Goal: Task Accomplishment & Management: Manage account settings

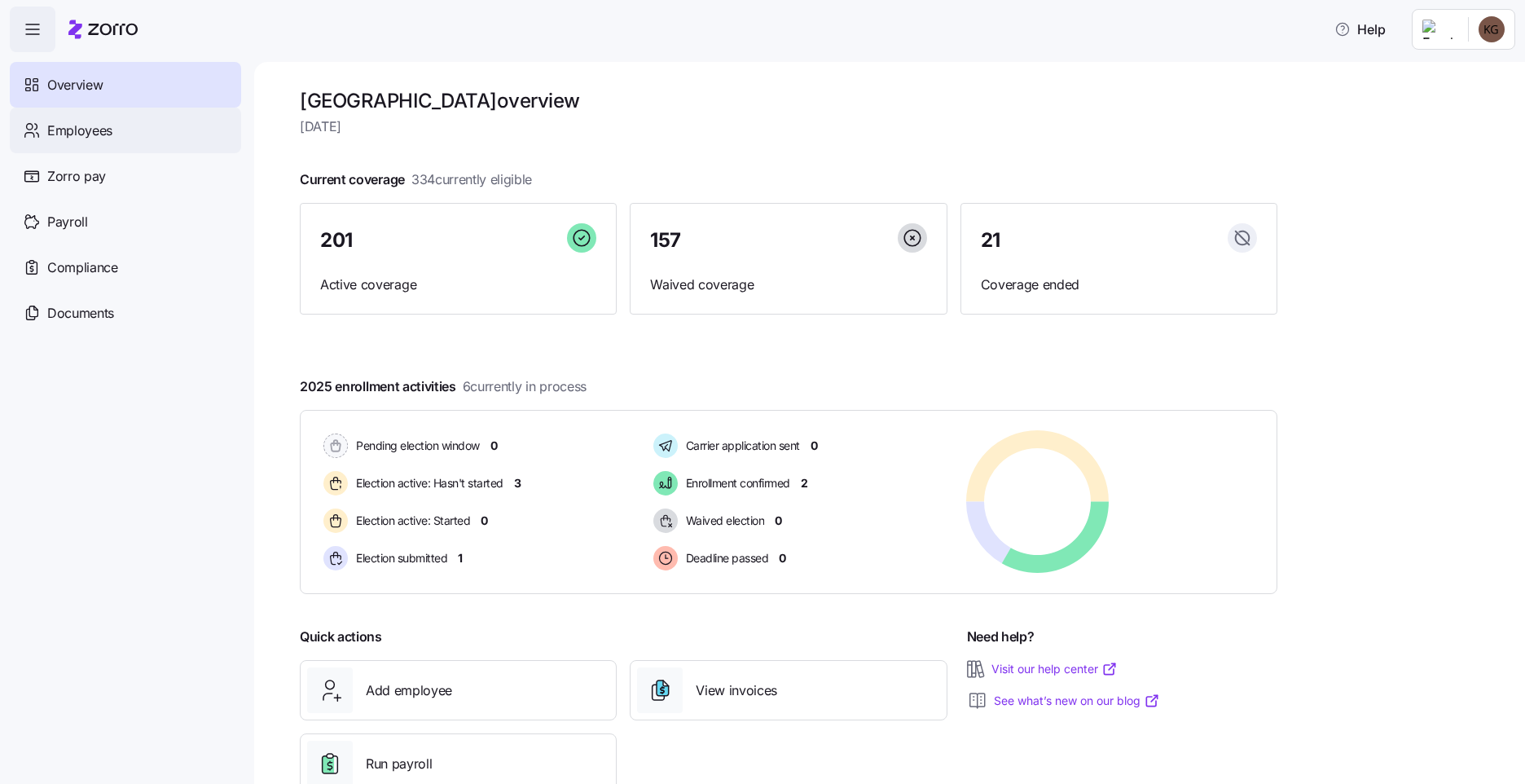
click at [126, 134] on div "Employees" at bounding box center [125, 130] width 232 height 45
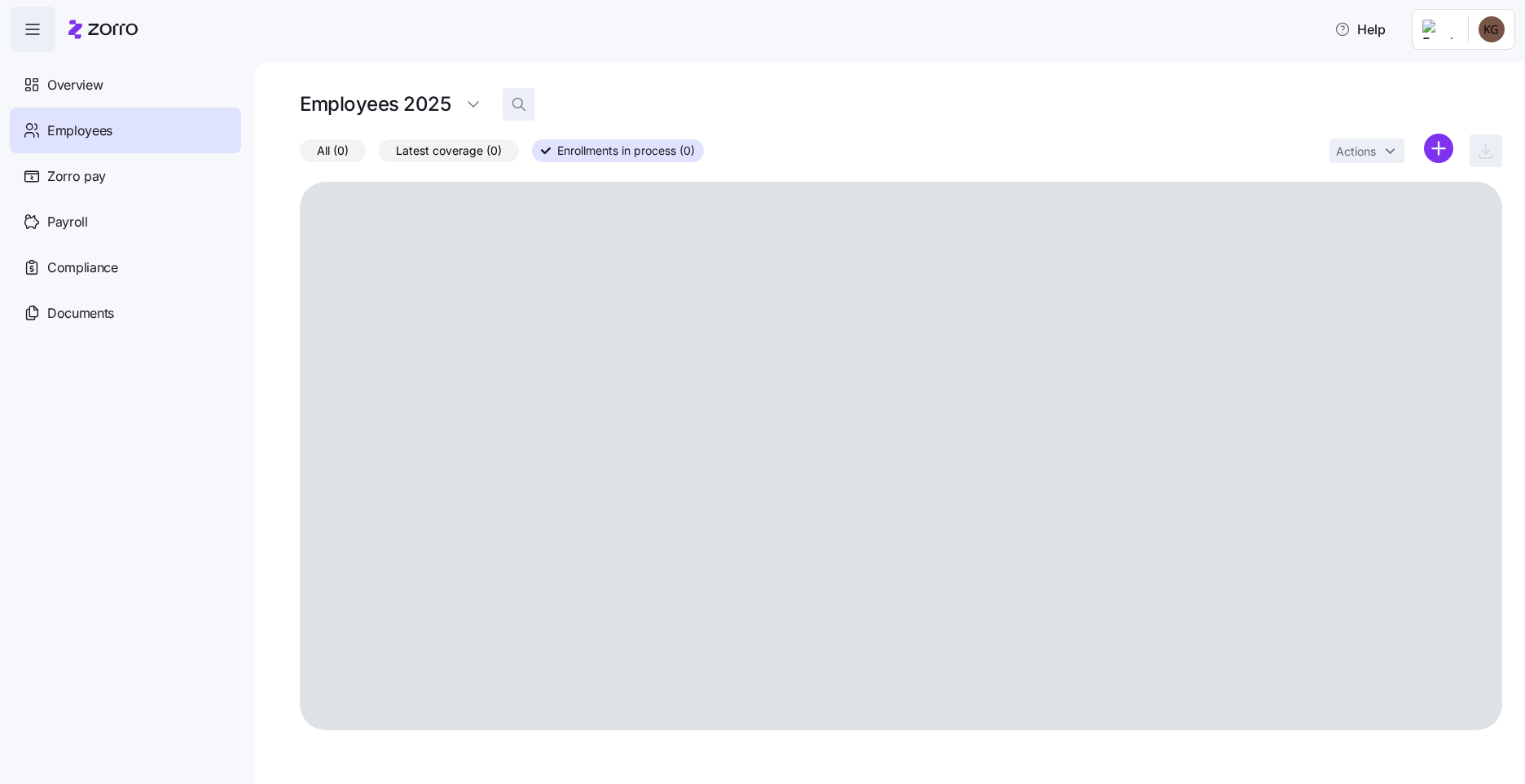
click at [519, 100] on icon "button" at bounding box center [519, 104] width 16 height 16
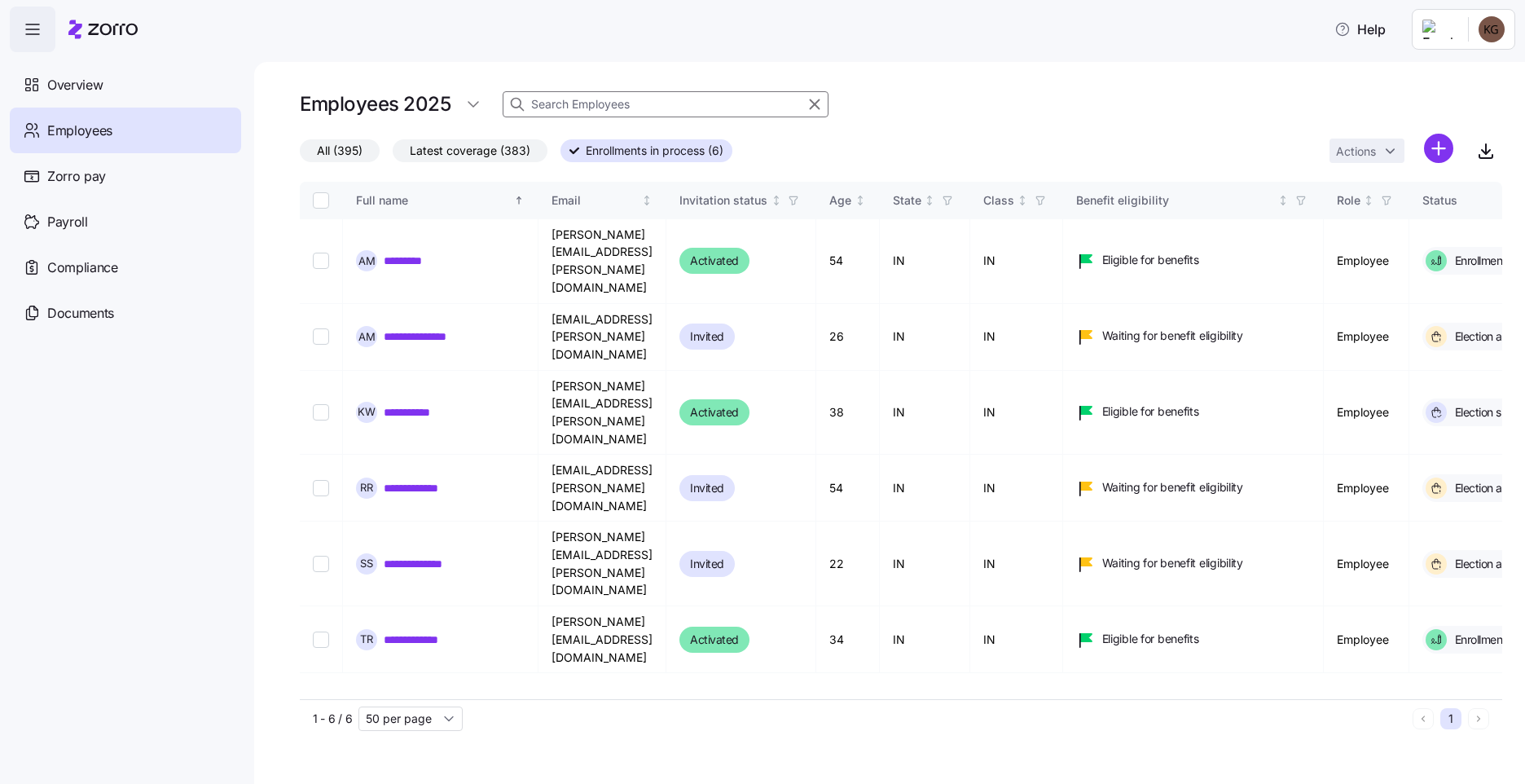
click at [573, 102] on input at bounding box center [665, 104] width 326 height 26
click at [357, 155] on span "All (395)" at bounding box center [339, 151] width 45 height 21
click at [300, 155] on input "All (395)" at bounding box center [300, 155] width 0 height 0
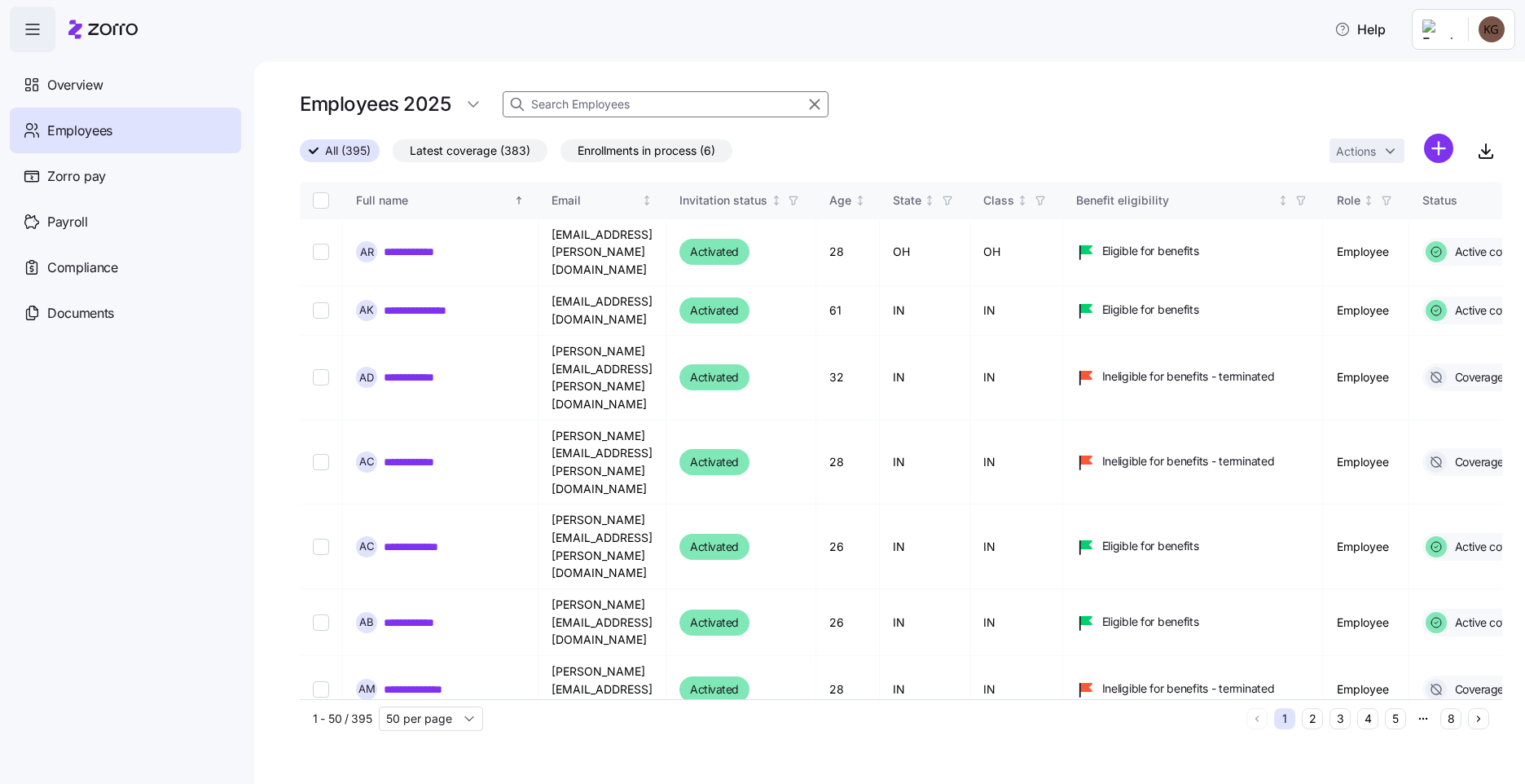
click at [603, 111] on input at bounding box center [665, 104] width 326 height 26
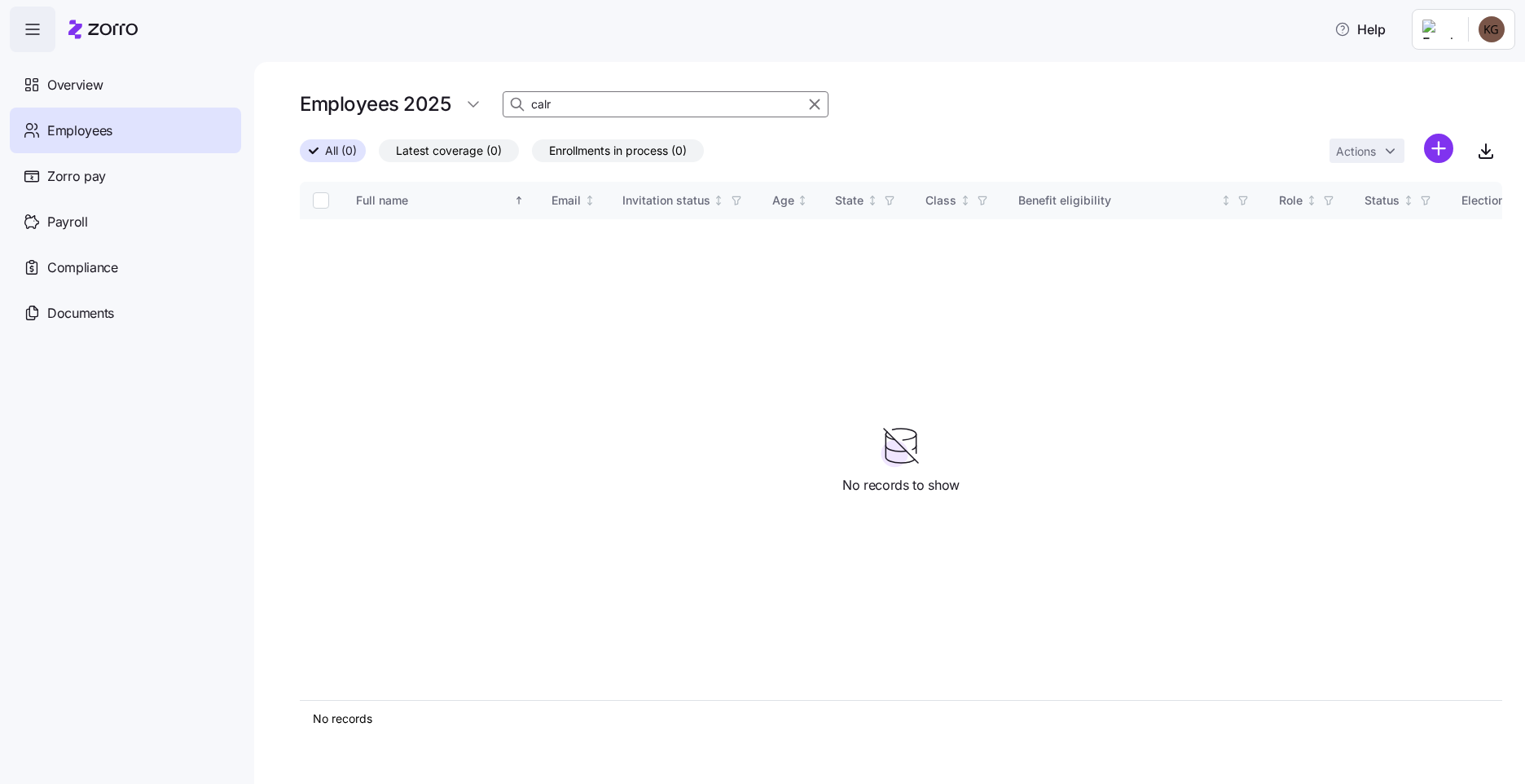
click at [591, 110] on input "calr" at bounding box center [665, 104] width 326 height 26
drag, startPoint x: 602, startPoint y: 105, endPoint x: 481, endPoint y: 106, distance: 121.0
click at [481, 106] on div "Employees 2025 calr" at bounding box center [901, 105] width 1203 height 33
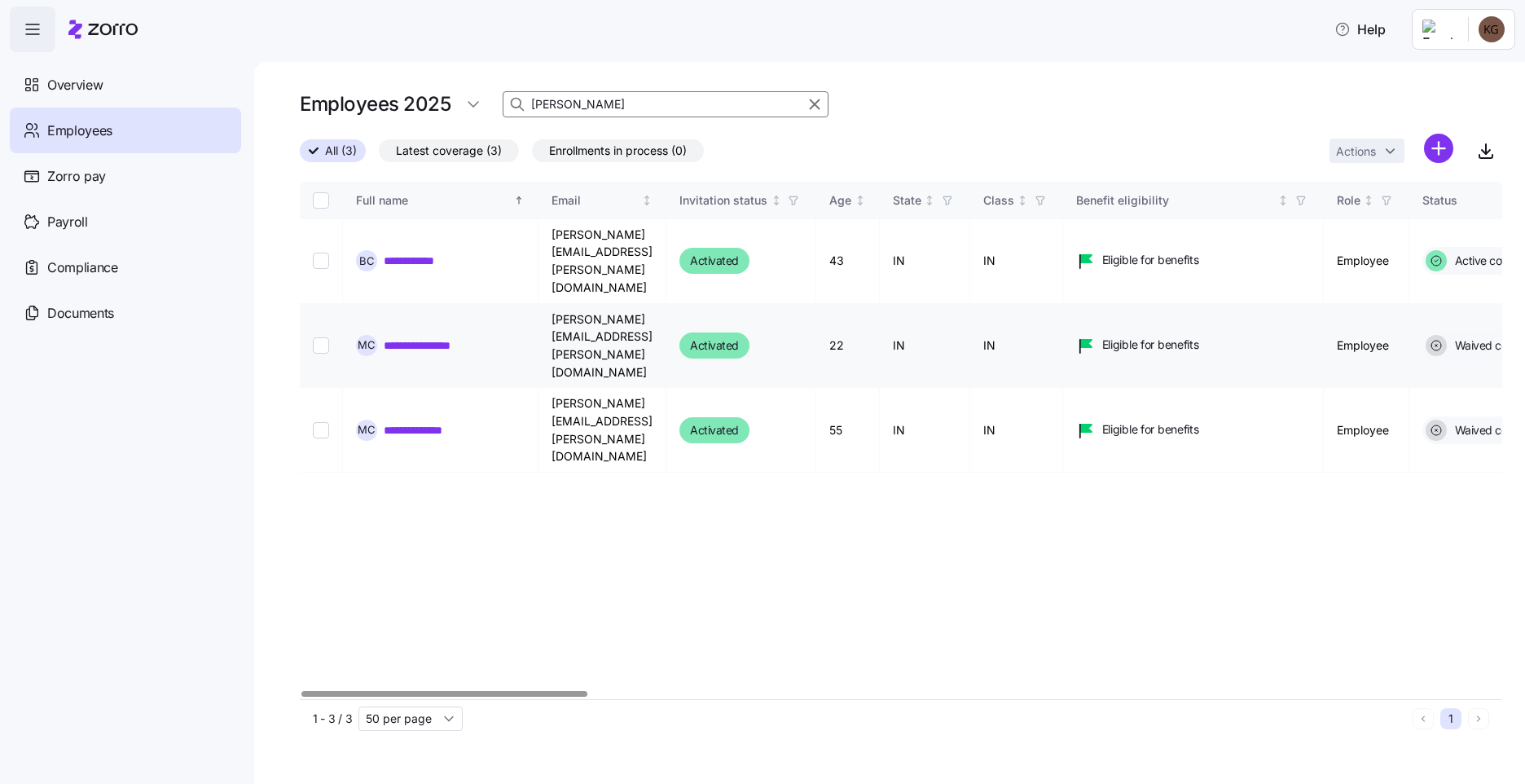
type input "[PERSON_NAME]"
click at [442, 337] on link "**********" at bounding box center [431, 345] width 96 height 16
click at [321, 337] on input "Select record 2" at bounding box center [321, 345] width 16 height 16
checkbox input "true"
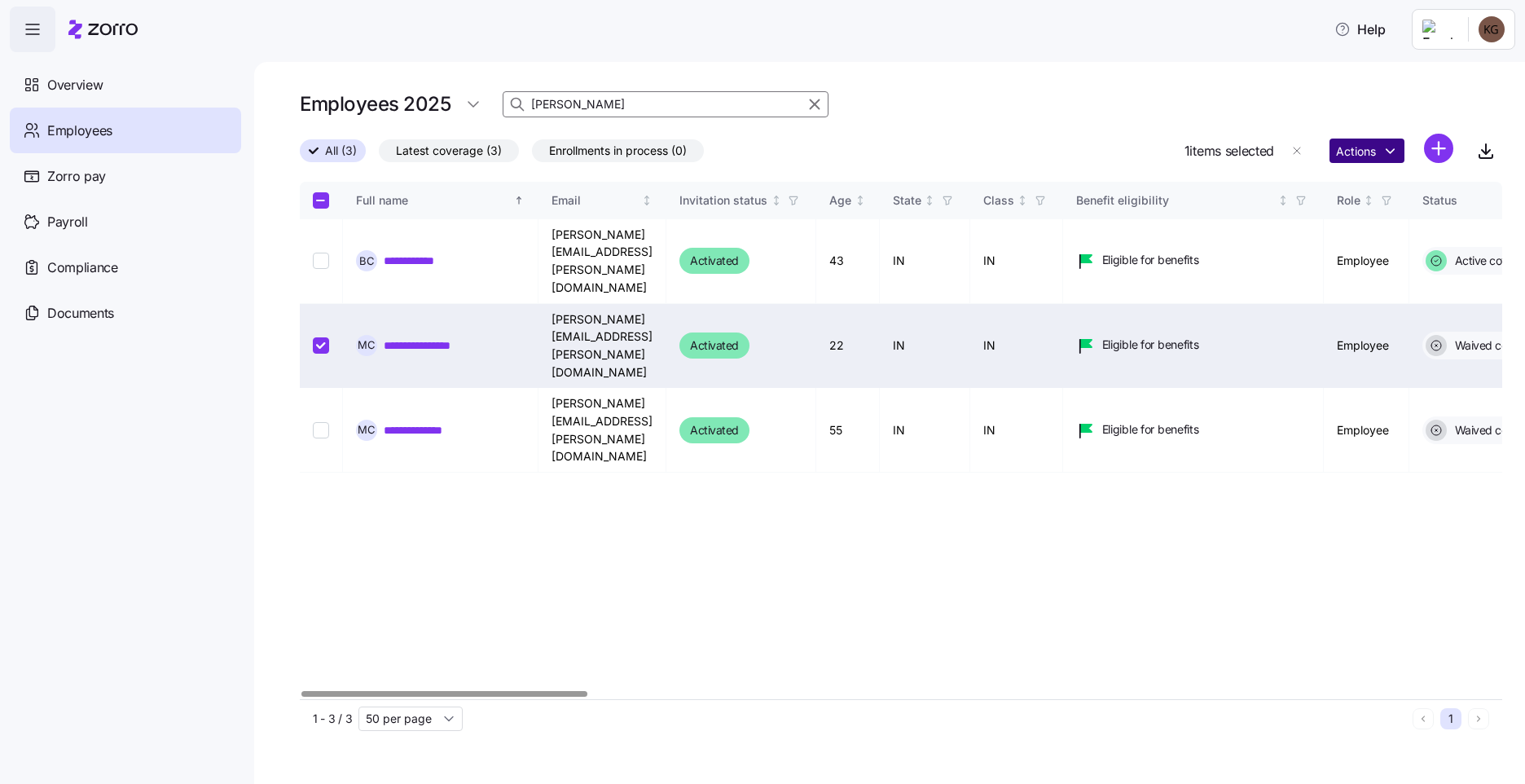
click at [1383, 152] on html "**********" at bounding box center [762, 387] width 1525 height 774
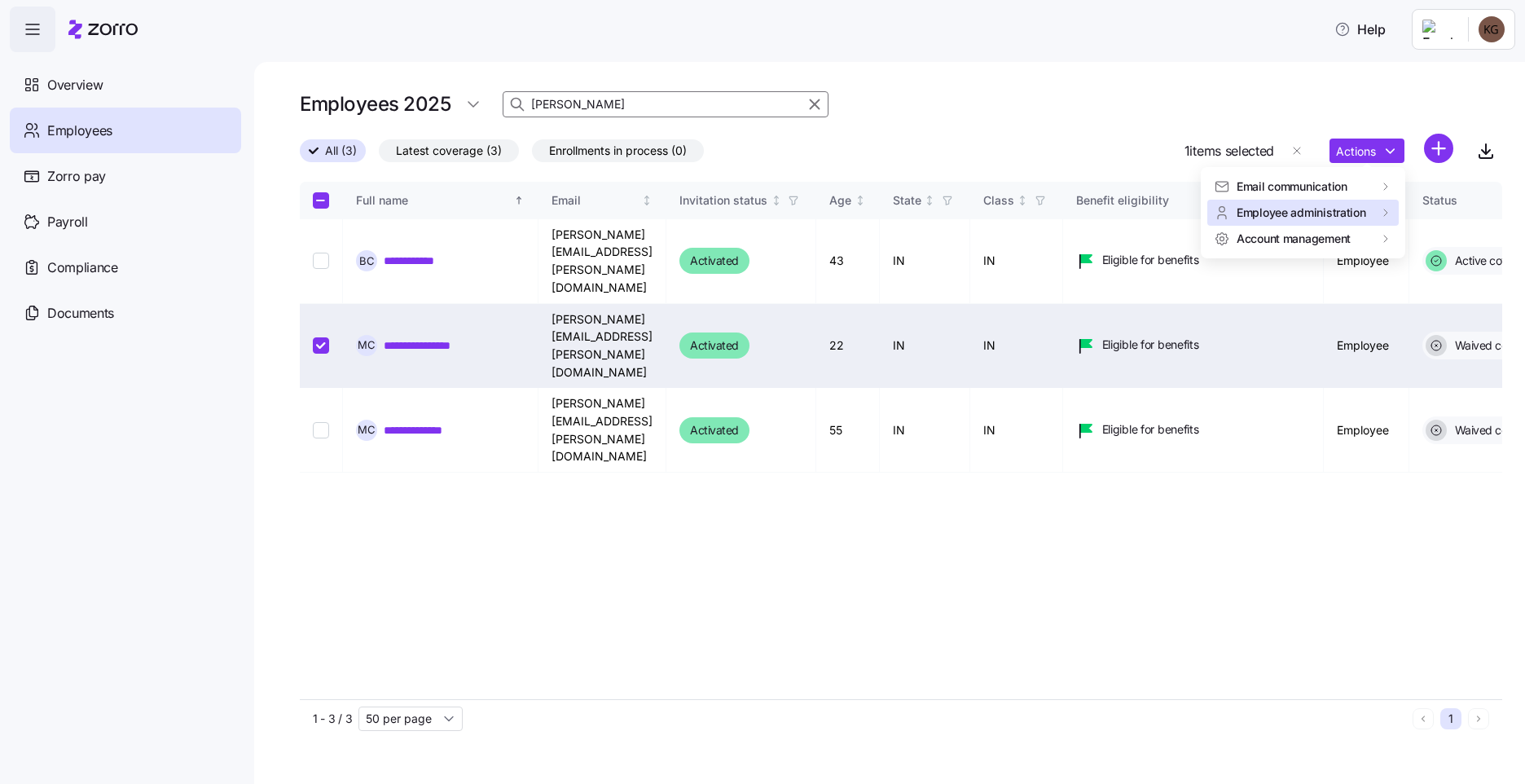
click at [1342, 208] on span "Employee administration" at bounding box center [1301, 212] width 130 height 16
click at [1168, 222] on div "Terminate employee" at bounding box center [1126, 214] width 109 height 18
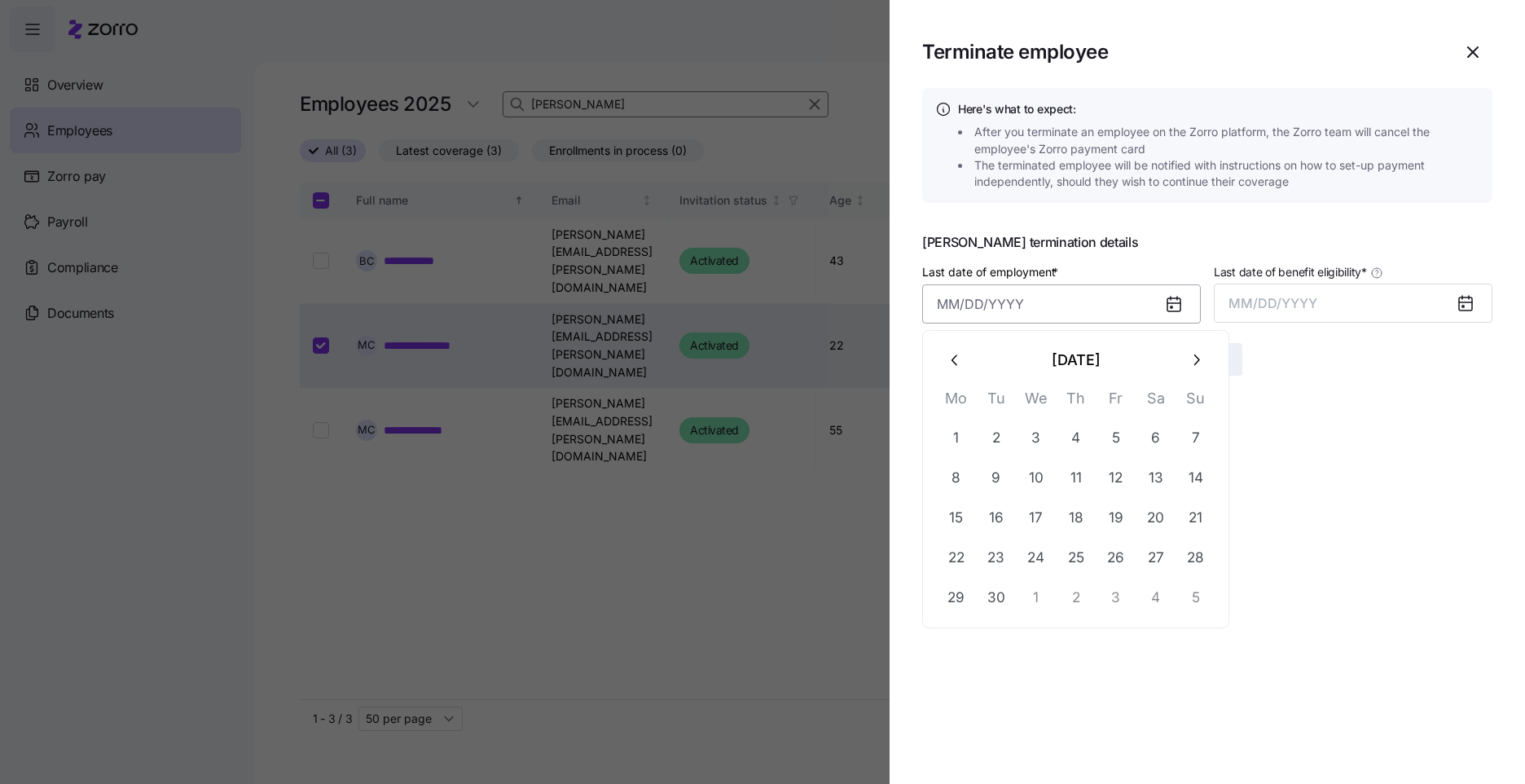
click at [1095, 292] on input "Last date of employment *" at bounding box center [1062, 304] width 279 height 39
click at [1117, 511] on button "19" at bounding box center [1116, 518] width 39 height 39
type input "[DATE]"
click at [1471, 299] on icon at bounding box center [1466, 304] width 13 height 13
click at [1466, 303] on icon at bounding box center [1466, 303] width 13 height 0
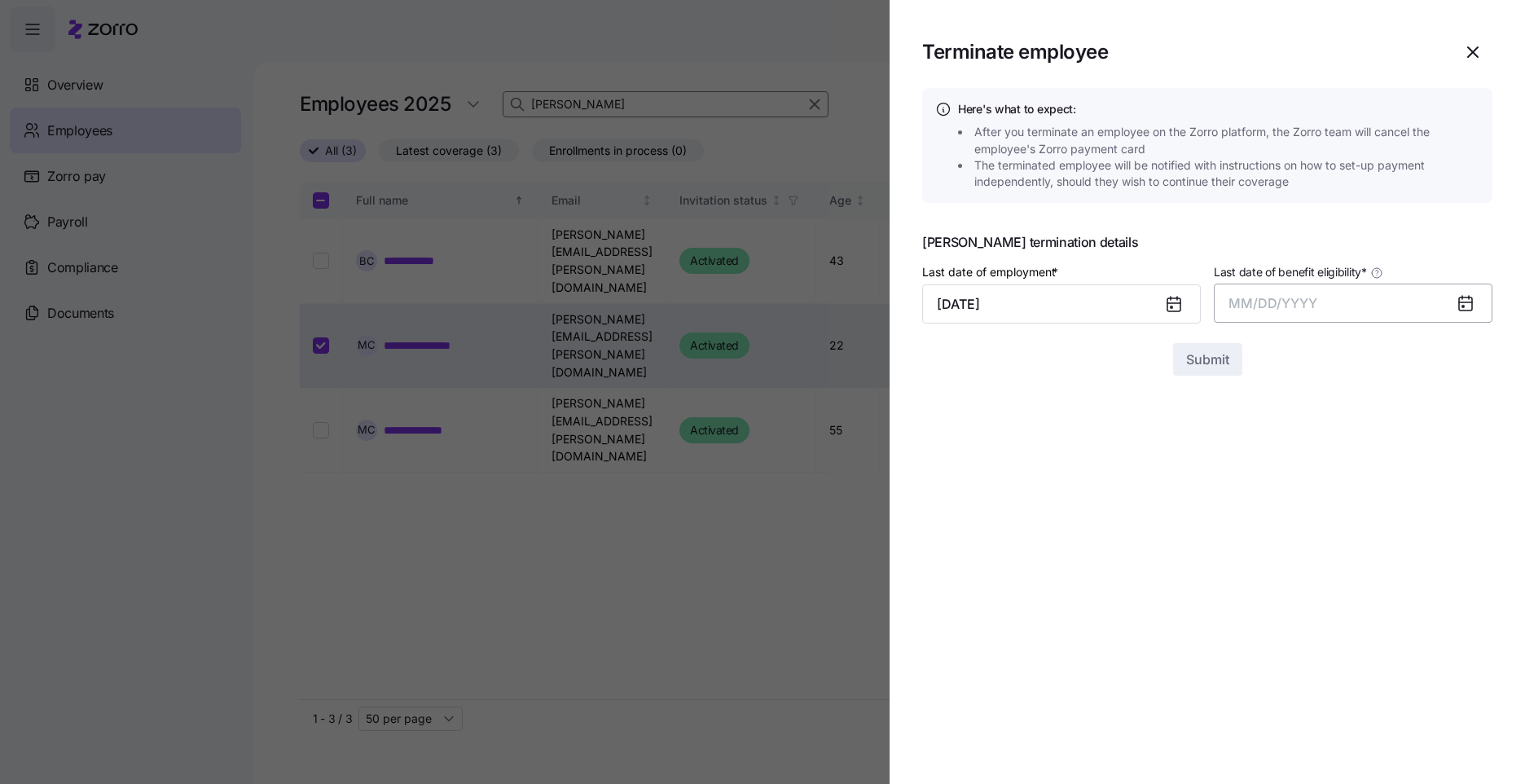
click at [1377, 302] on button "MM/DD/YYYY" at bounding box center [1353, 303] width 279 height 39
click at [1460, 491] on button "Sep" at bounding box center [1461, 485] width 93 height 39
click at [1226, 355] on span "Submit" at bounding box center [1208, 359] width 43 height 19
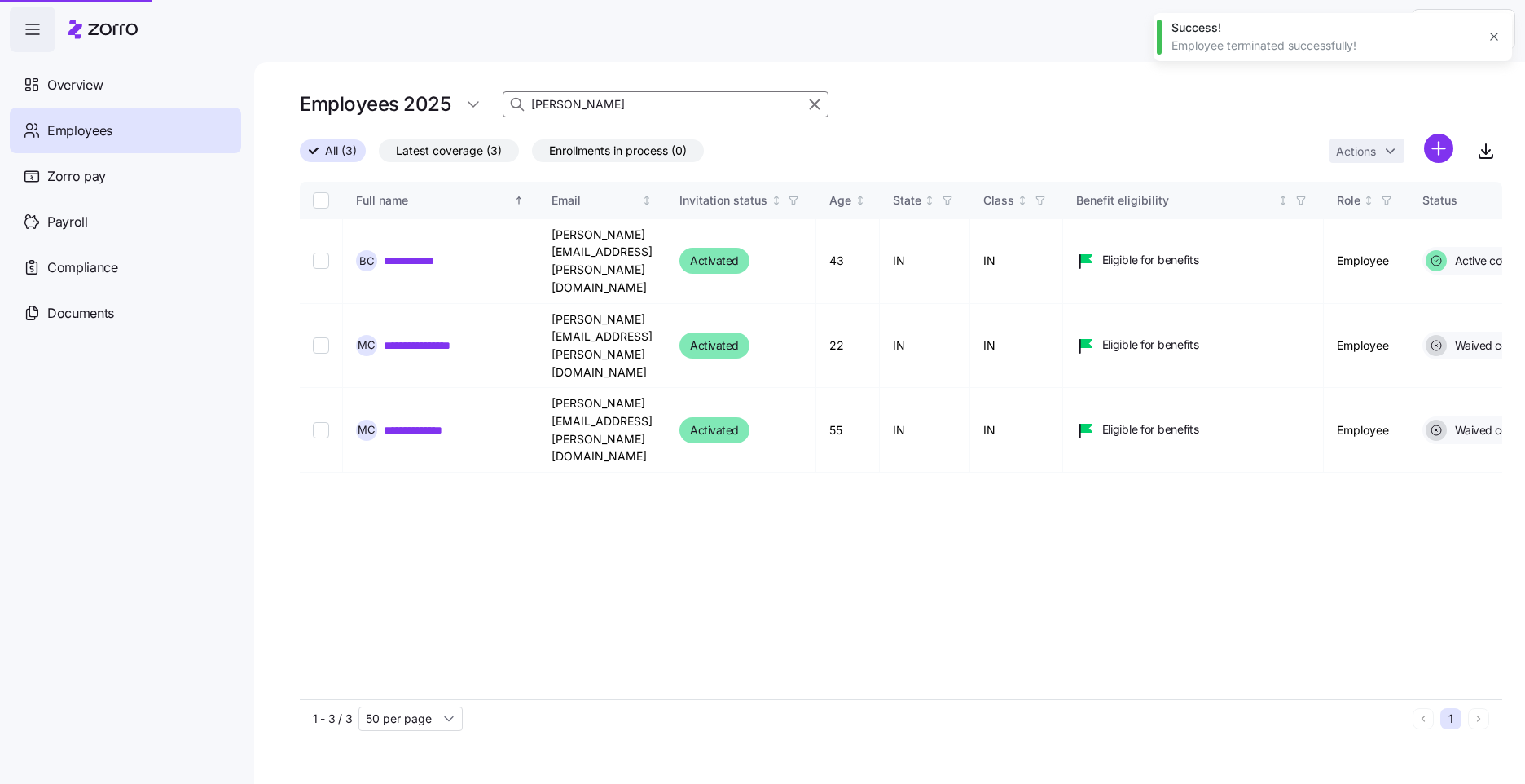
checkbox input "false"
